Goal: Submit feedback/report problem

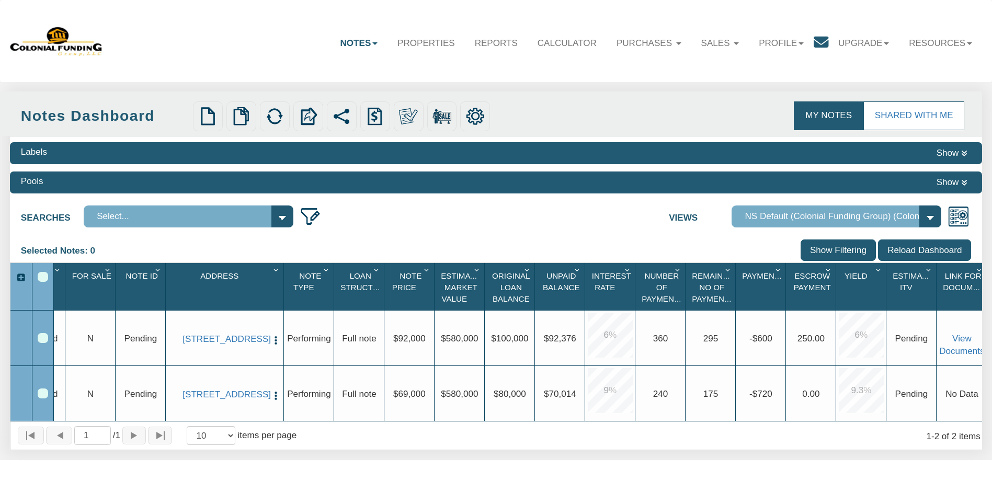
scroll to position [0, 51]
drag, startPoint x: 953, startPoint y: 354, endPoint x: 699, endPoint y: 253, distance: 273.1
click at [699, 253] on div "Selected Notes: 0 Clear Filters Clear Sorting Show Filtering Reload Dashboard" at bounding box center [496, 250] width 972 height 23
drag, startPoint x: 941, startPoint y: 355, endPoint x: 597, endPoint y: 230, distance: 366.7
click at [597, 229] on div "Searches Select... Views Default View NS Default (Colonial Funding Group) (Colo…" at bounding box center [496, 215] width 972 height 28
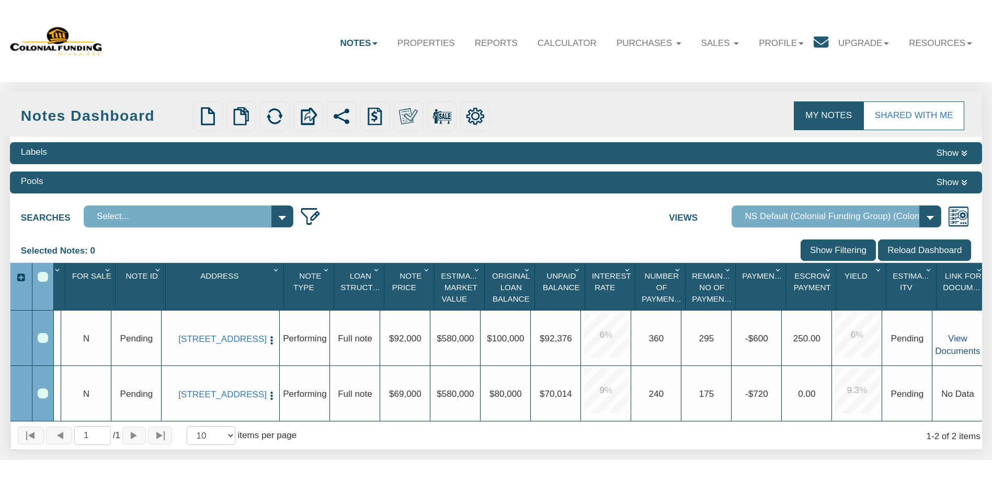
click at [941, 350] on link "View Documents" at bounding box center [957, 345] width 45 height 22
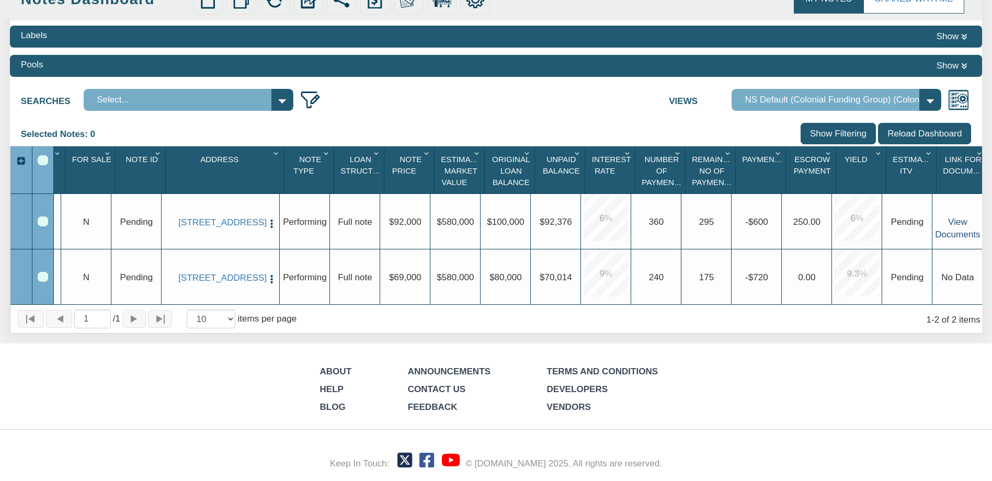
scroll to position [127, 0]
click at [436, 387] on link "Contact Us" at bounding box center [437, 389] width 58 height 10
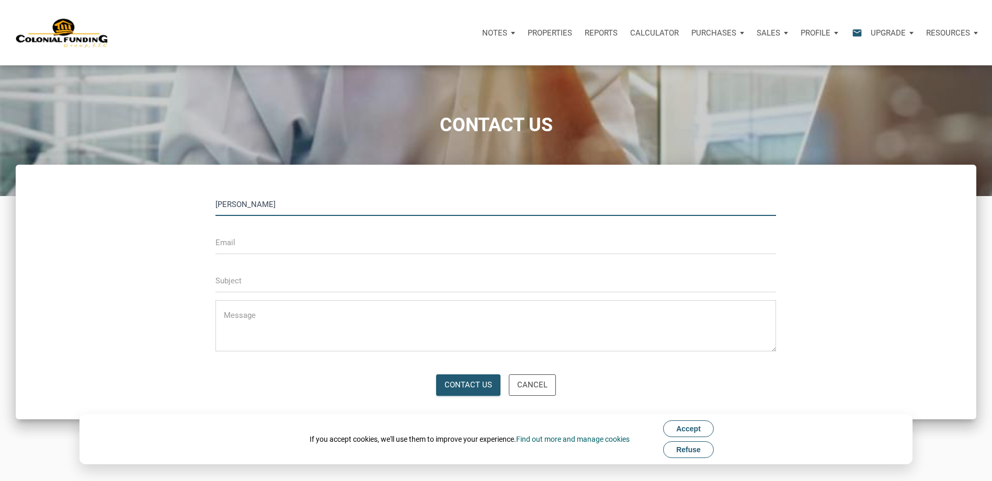
type input "[PERSON_NAME]"
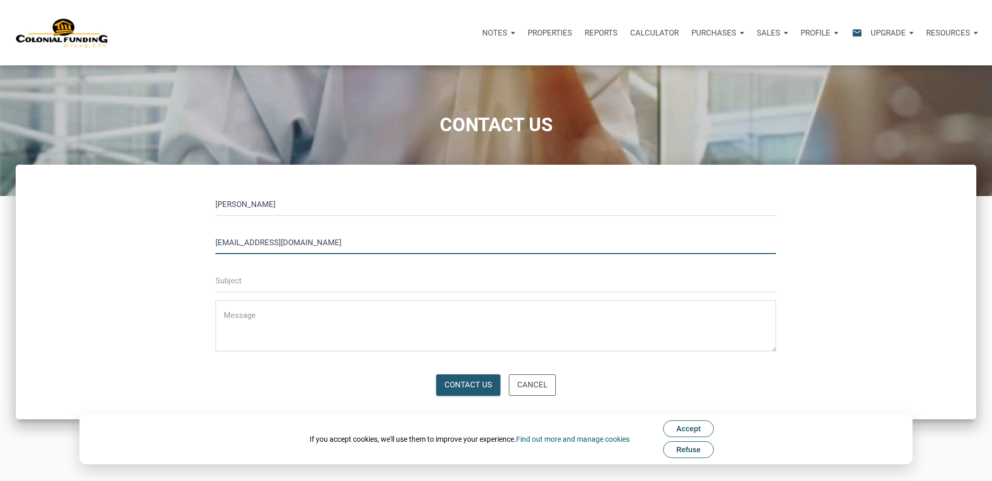
type input "[EMAIL_ADDRESS][DOMAIN_NAME]"
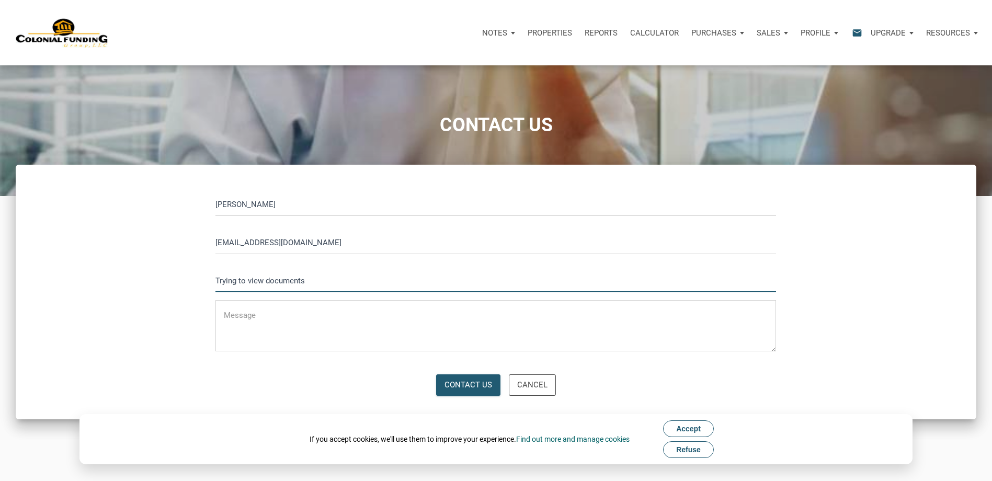
click at [323, 283] on input "Trying to view documents" at bounding box center [495, 281] width 561 height 24
type input "Trying to view documents on dashboard but it wont connect getting error"
click at [326, 312] on textarea at bounding box center [495, 329] width 561 height 44
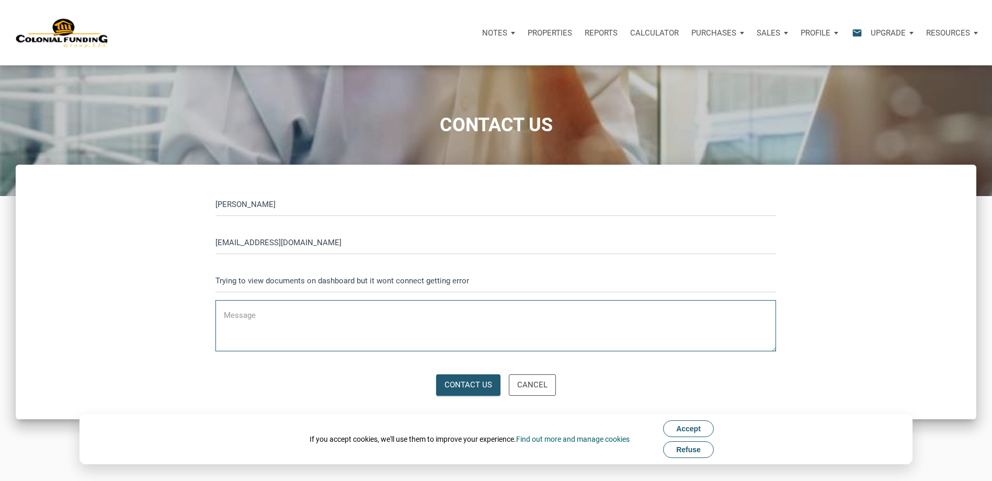
paste textarea "[DOMAIN_NAME] refused to connect."
click at [223, 312] on textarea "[DOMAIN_NAME] refused to connect." at bounding box center [495, 329] width 561 height 44
click at [237, 280] on input "Trying to view documents on dashboard but it wont connect getting error" at bounding box center [495, 281] width 561 height 24
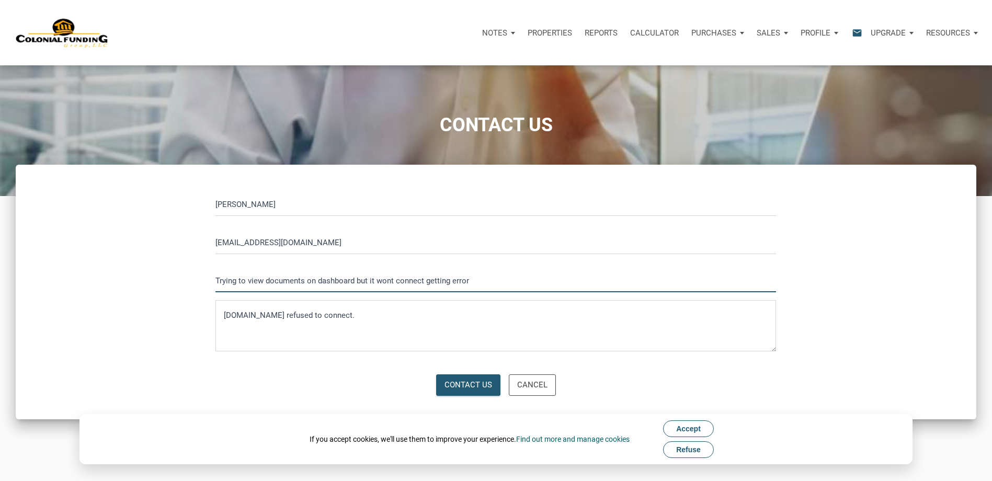
click at [237, 280] on input "Trying to view documents on dashboard but it wont connect getting error" at bounding box center [495, 281] width 561 height 24
click at [228, 309] on textarea "[DOMAIN_NAME] refused to connect." at bounding box center [495, 329] width 561 height 44
click at [221, 314] on textarea "[DOMAIN_NAME] refused to connect." at bounding box center [495, 329] width 561 height 44
type textarea "[DOMAIN_NAME] refused to connect."
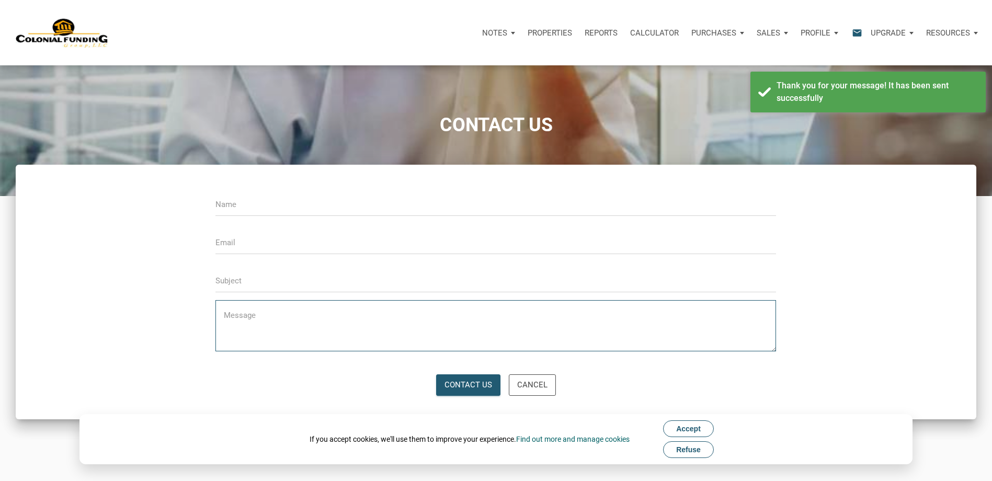
click at [261, 324] on textarea at bounding box center [495, 329] width 561 height 44
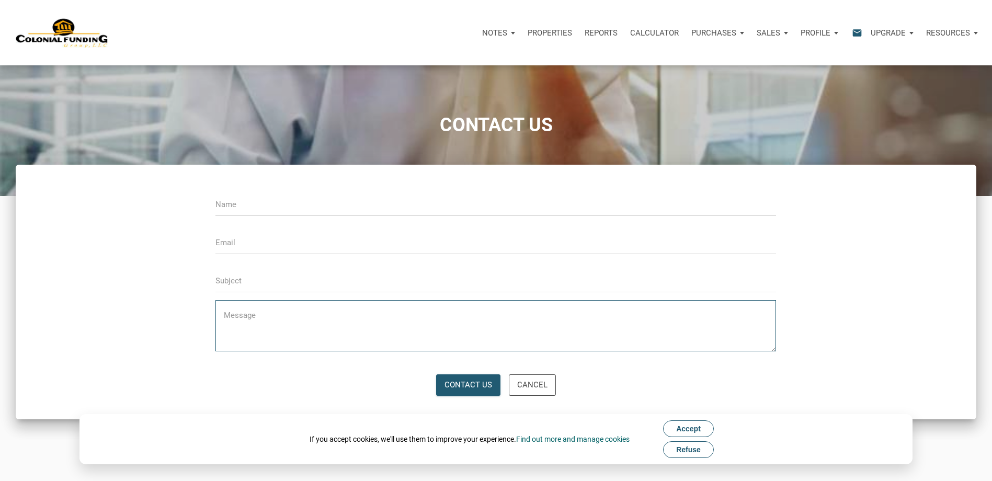
click at [261, 324] on textarea at bounding box center [495, 329] width 561 height 44
click at [704, 428] on button "Accept" at bounding box center [688, 428] width 51 height 17
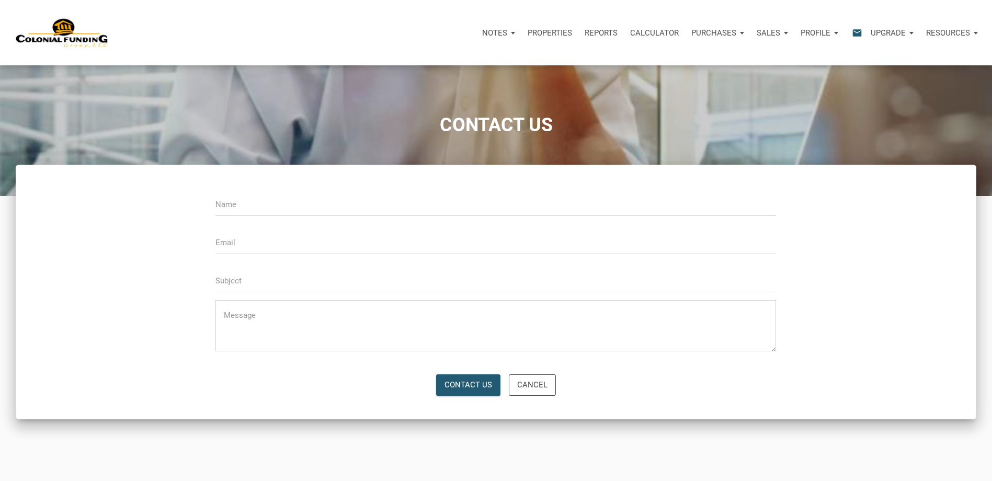
click at [243, 324] on textarea at bounding box center [495, 329] width 561 height 44
paste textarea "Trying to view documents on dashboard but it wont connect getting error"
type textarea "Trying to view documents on dashboard but it wont connect getting error"
click at [282, 199] on input "text" at bounding box center [495, 204] width 561 height 24
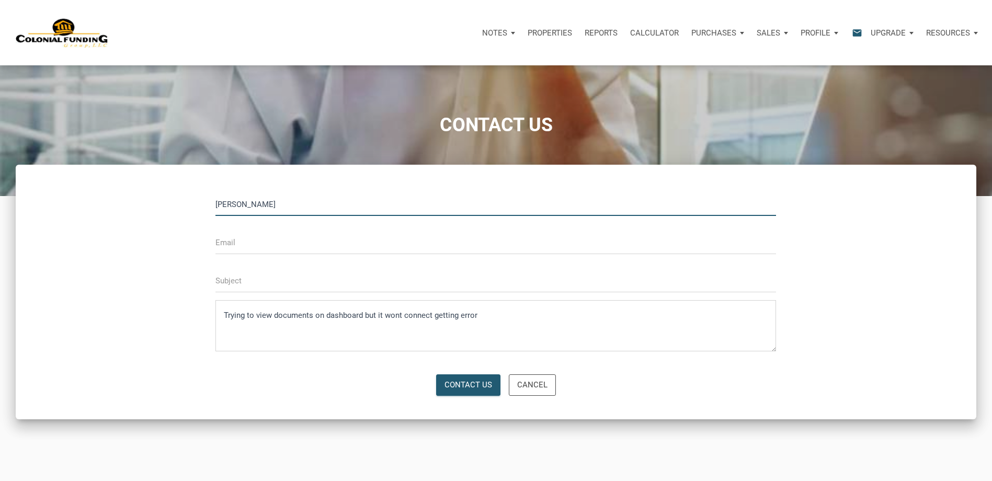
click at [252, 204] on input "[PERSON_NAME]" at bounding box center [495, 204] width 561 height 24
type input "[PERSON_NAME]"
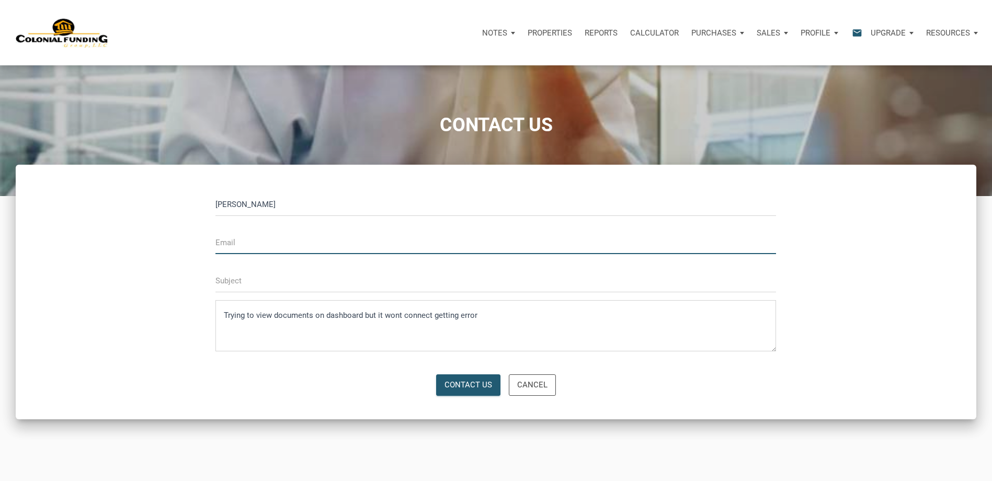
click at [262, 248] on input "email" at bounding box center [495, 243] width 561 height 24
type input "[EMAIL_ADDRESS][DOMAIN_NAME]"
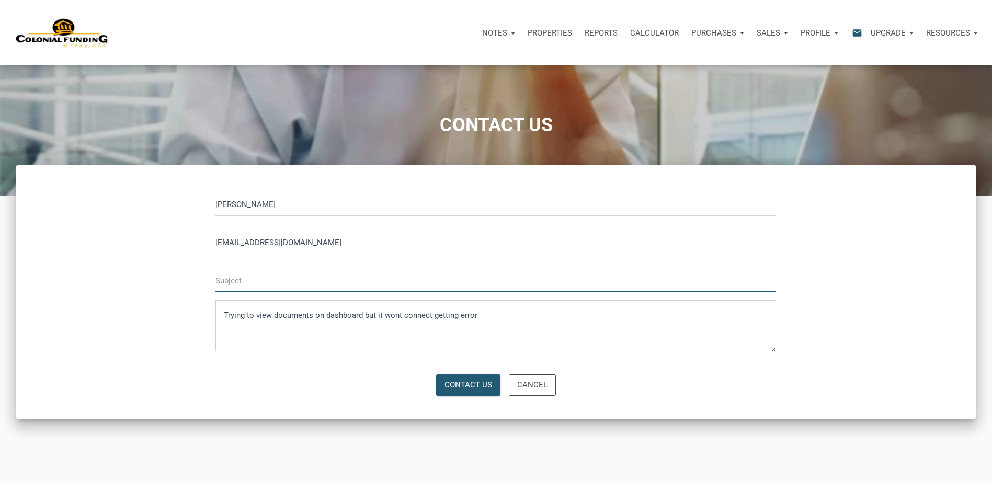
click at [273, 282] on input "text" at bounding box center [495, 281] width 561 height 24
paste input "Trying to view documents on dashboard but it wont connect getting error"
type input "Trying to view documents on dashboard but it wont connect getting error"
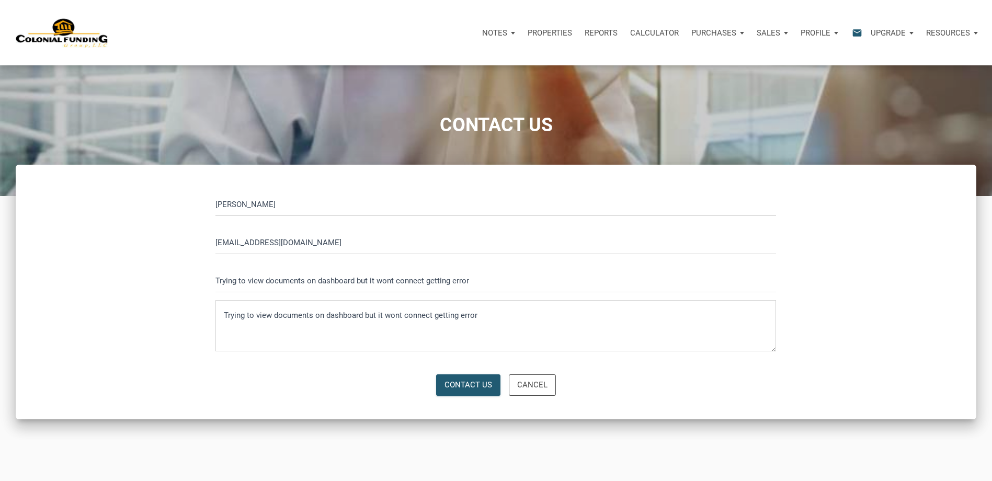
click at [232, 306] on div "Trying to view documents on dashboard but it wont connect getting error" at bounding box center [495, 325] width 561 height 51
click at [497, 313] on textarea "Trying to view documents on dashboard but it wont connect getting error" at bounding box center [495, 329] width 561 height 44
type textarea "Trying to view documents on dashboard but it wont connect getting error message…"
click at [473, 380] on div "Contact Us" at bounding box center [468, 385] width 48 height 12
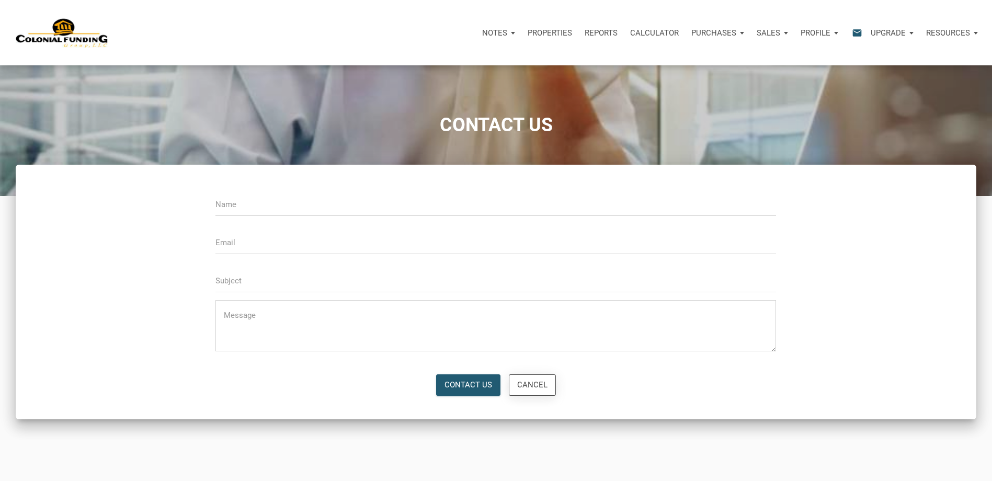
click at [532, 381] on div "Cancel" at bounding box center [532, 385] width 30 height 12
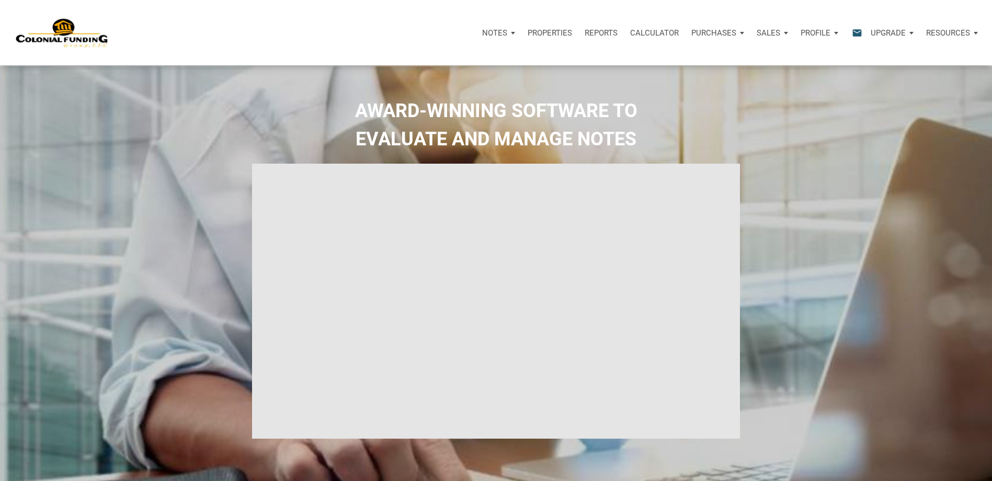
select select
